Goal: Navigation & Orientation: Find specific page/section

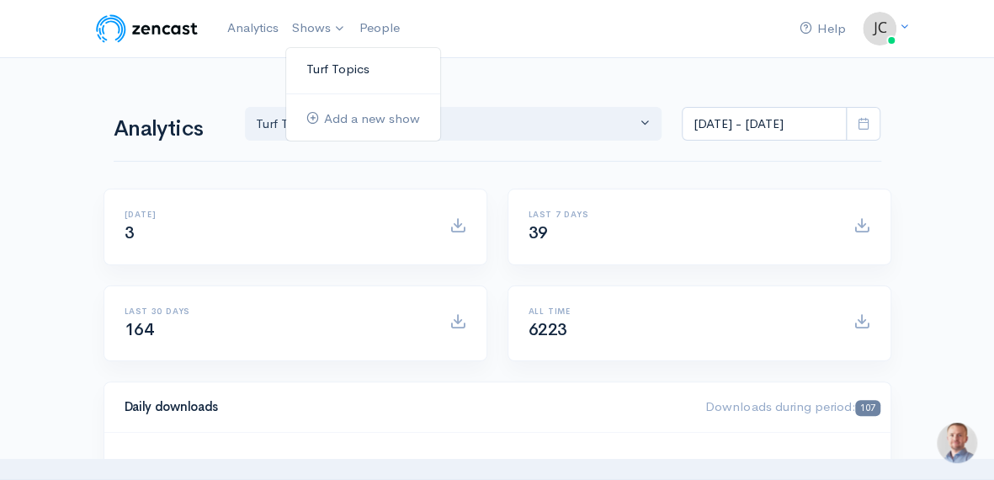
click at [338, 70] on link "Turf Topics" at bounding box center [363, 69] width 154 height 29
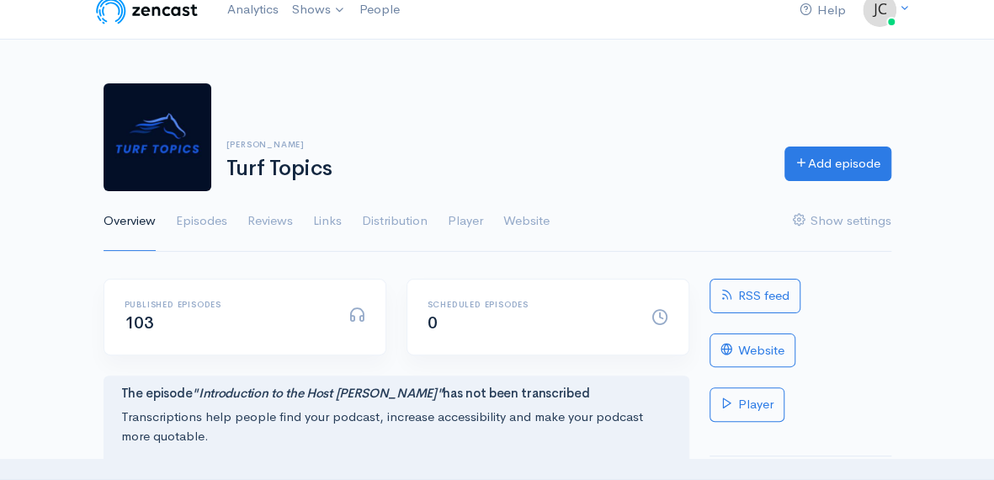
scroll to position [4, 0]
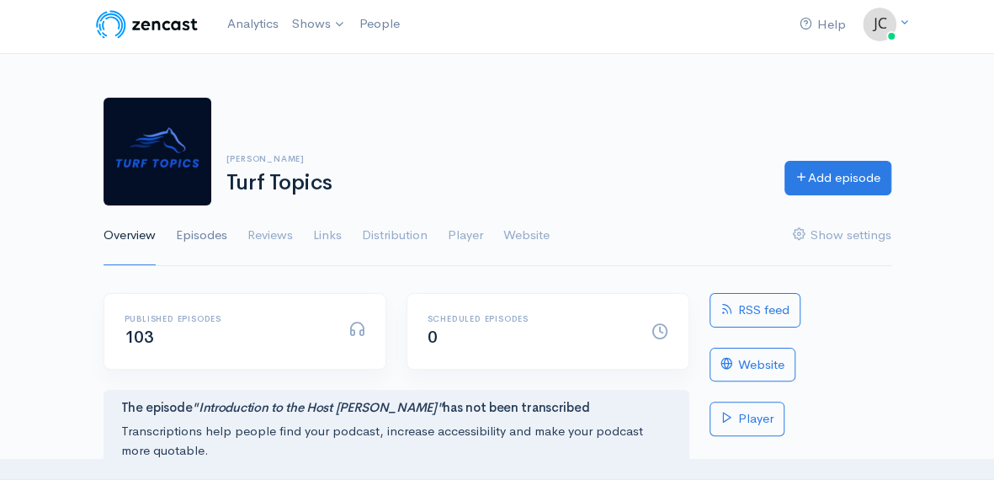
click at [209, 237] on link "Episodes" at bounding box center [201, 235] width 51 height 61
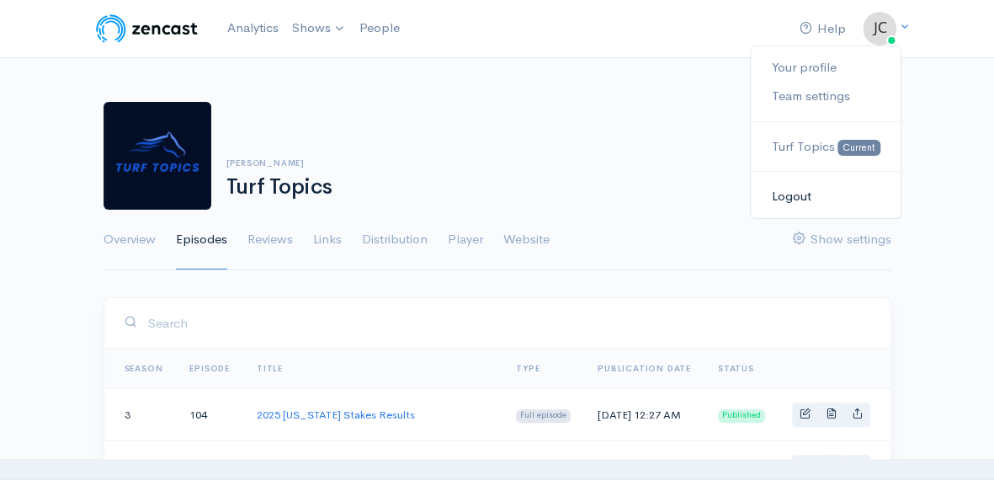
click at [786, 194] on link "Logout" at bounding box center [825, 196] width 149 height 29
